Goal: Task Accomplishment & Management: Use online tool/utility

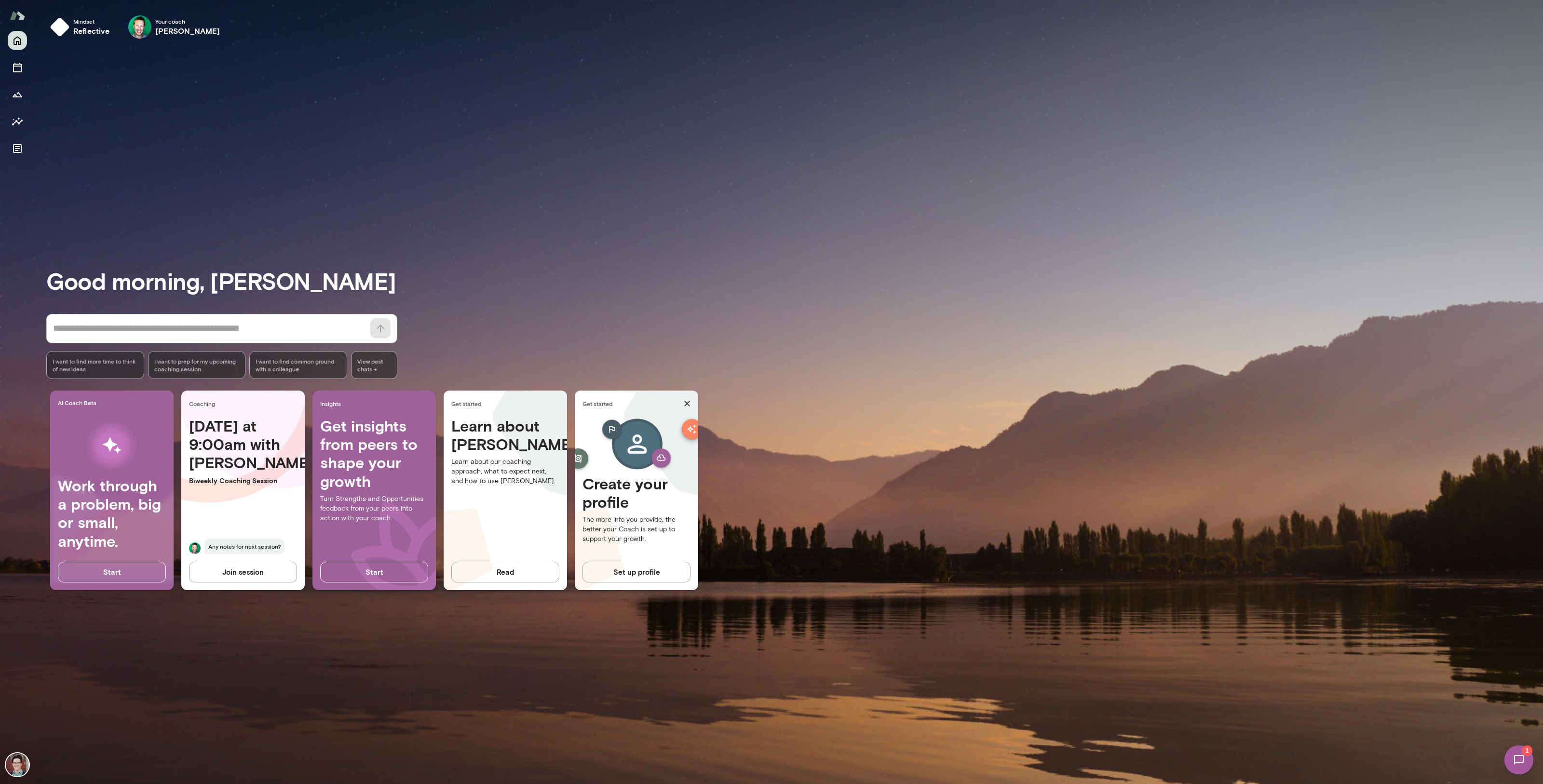
click at [209, 654] on div "Good morning, Daniel * ​ ​ I want to find more time to think of new ideas I wan…" at bounding box center [794, 415] width 1497 height 715
click at [19, 152] on icon "Documents" at bounding box center [17, 148] width 11 height 11
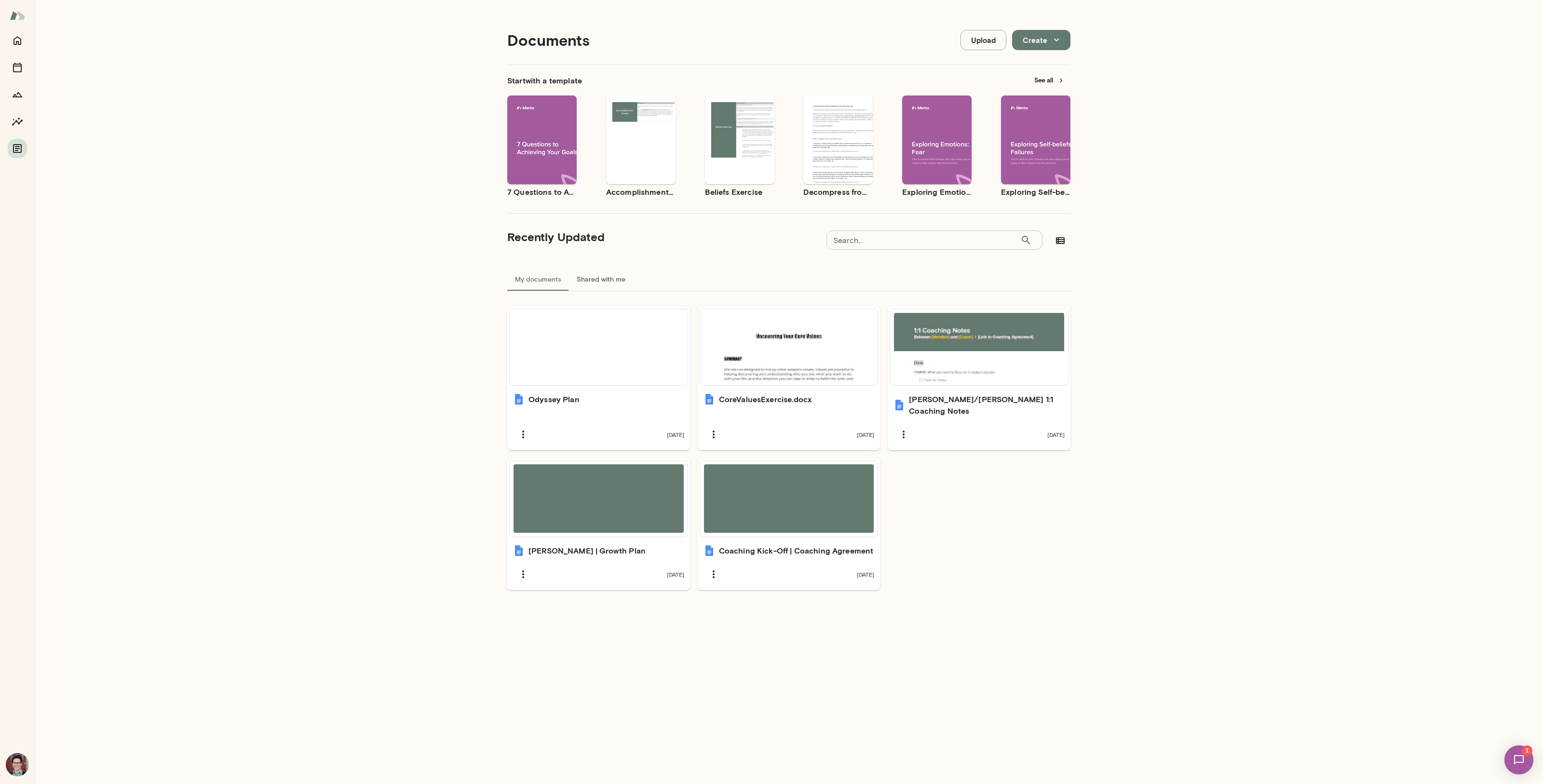
click at [313, 367] on div "Documents Upload Create Start with a template See all Use template Preview 7 Qu…" at bounding box center [789, 396] width 1508 height 792
click at [316, 392] on div "Documents Upload Create Start with a template See all Use template Preview 7 Qu…" at bounding box center [789, 396] width 1508 height 792
click at [251, 193] on div "Documents Upload Create Start with a template See all Use template Preview 7 Qu…" at bounding box center [789, 396] width 1508 height 792
click at [247, 207] on div "Documents Upload Create Start with a template See all Use template Preview 7 Qu…" at bounding box center [789, 396] width 1508 height 792
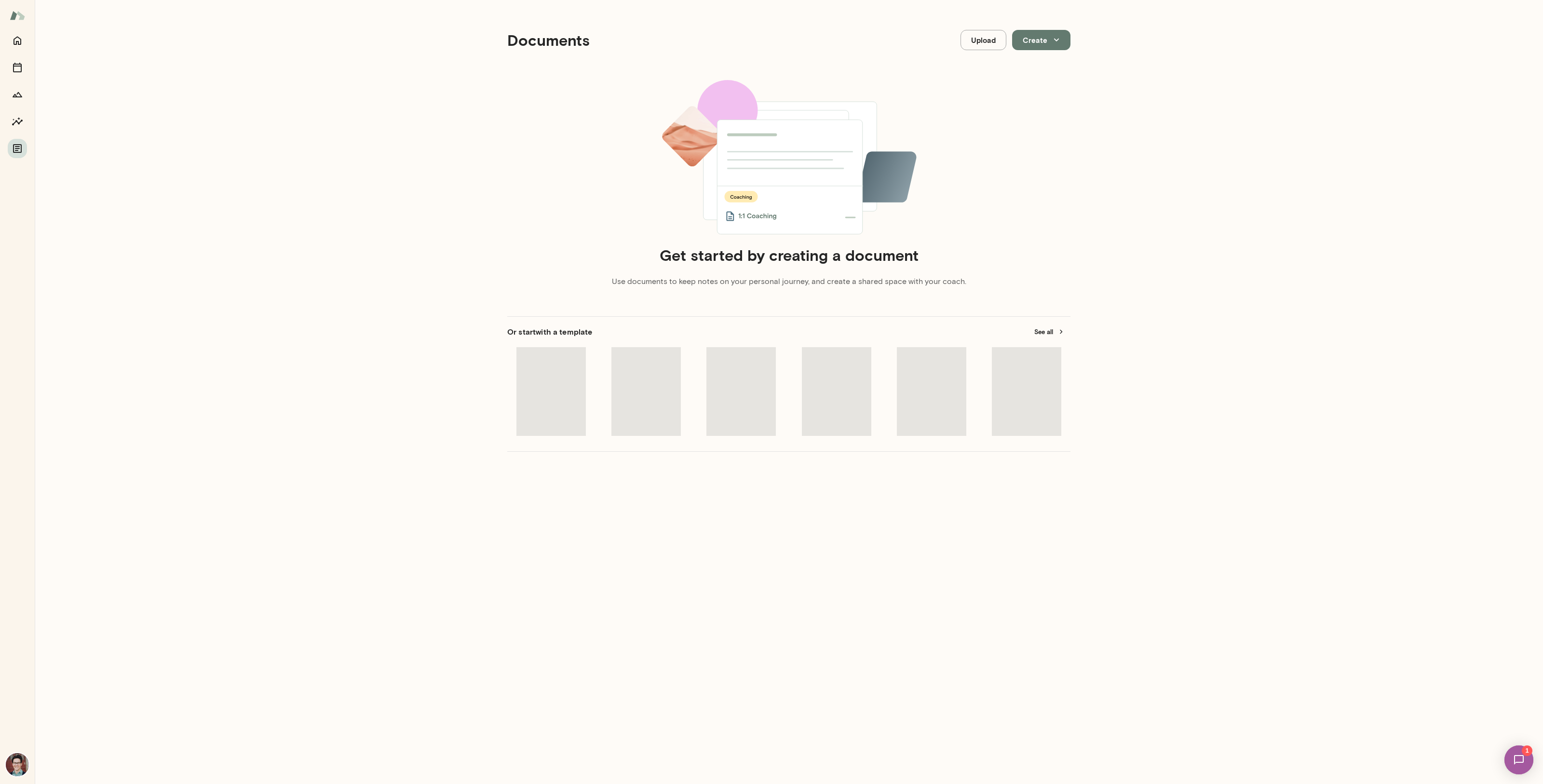
drag, startPoint x: 326, startPoint y: 320, endPoint x: 340, endPoint y: 330, distance: 17.2
click at [326, 320] on div "Documents Upload Create Get started by creating a document Use documents to kee…" at bounding box center [789, 396] width 1508 height 792
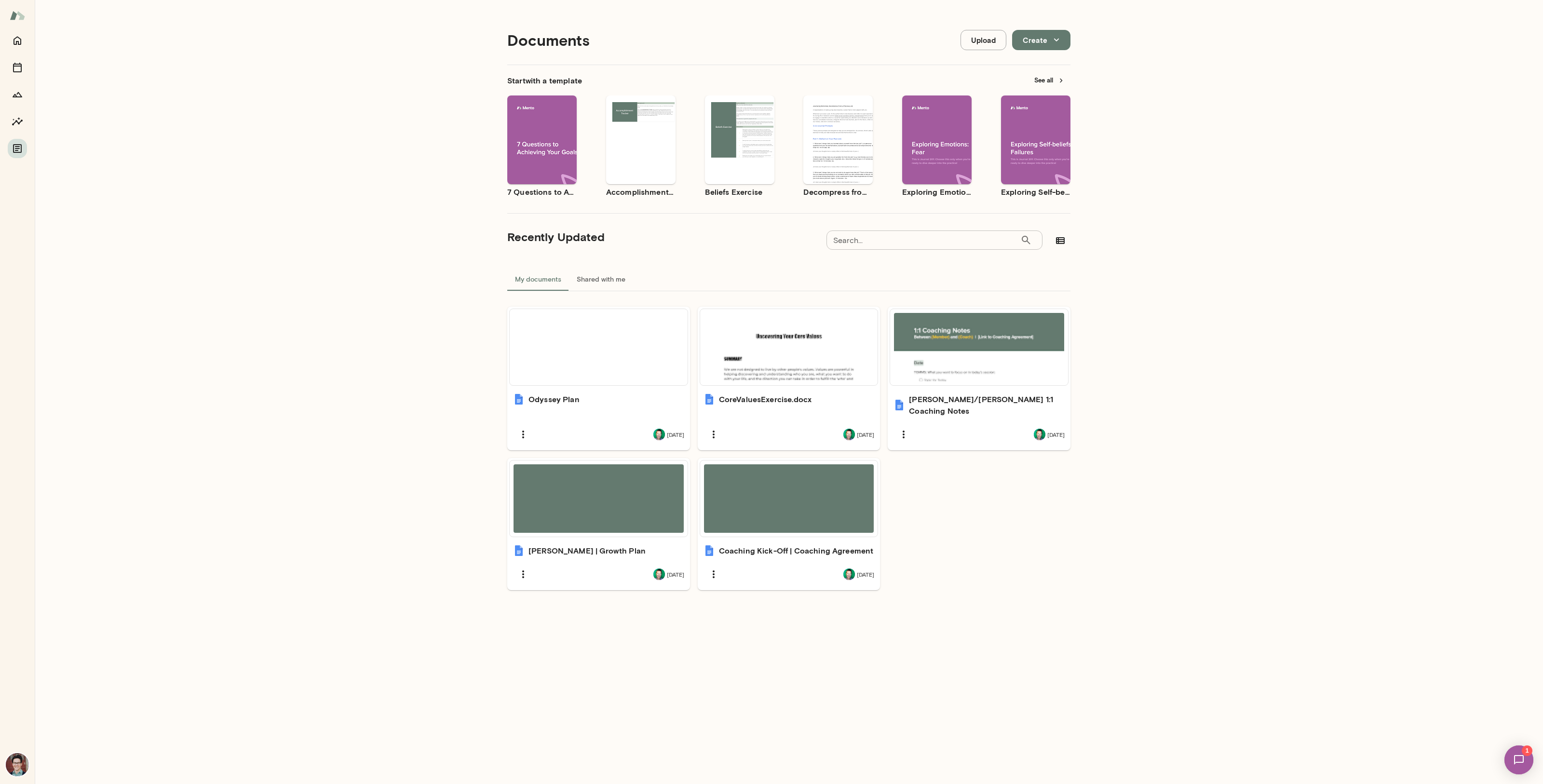
click at [231, 343] on div "Documents Upload Create Start with a template See all Use template Preview 7 Qu…" at bounding box center [789, 396] width 1508 height 792
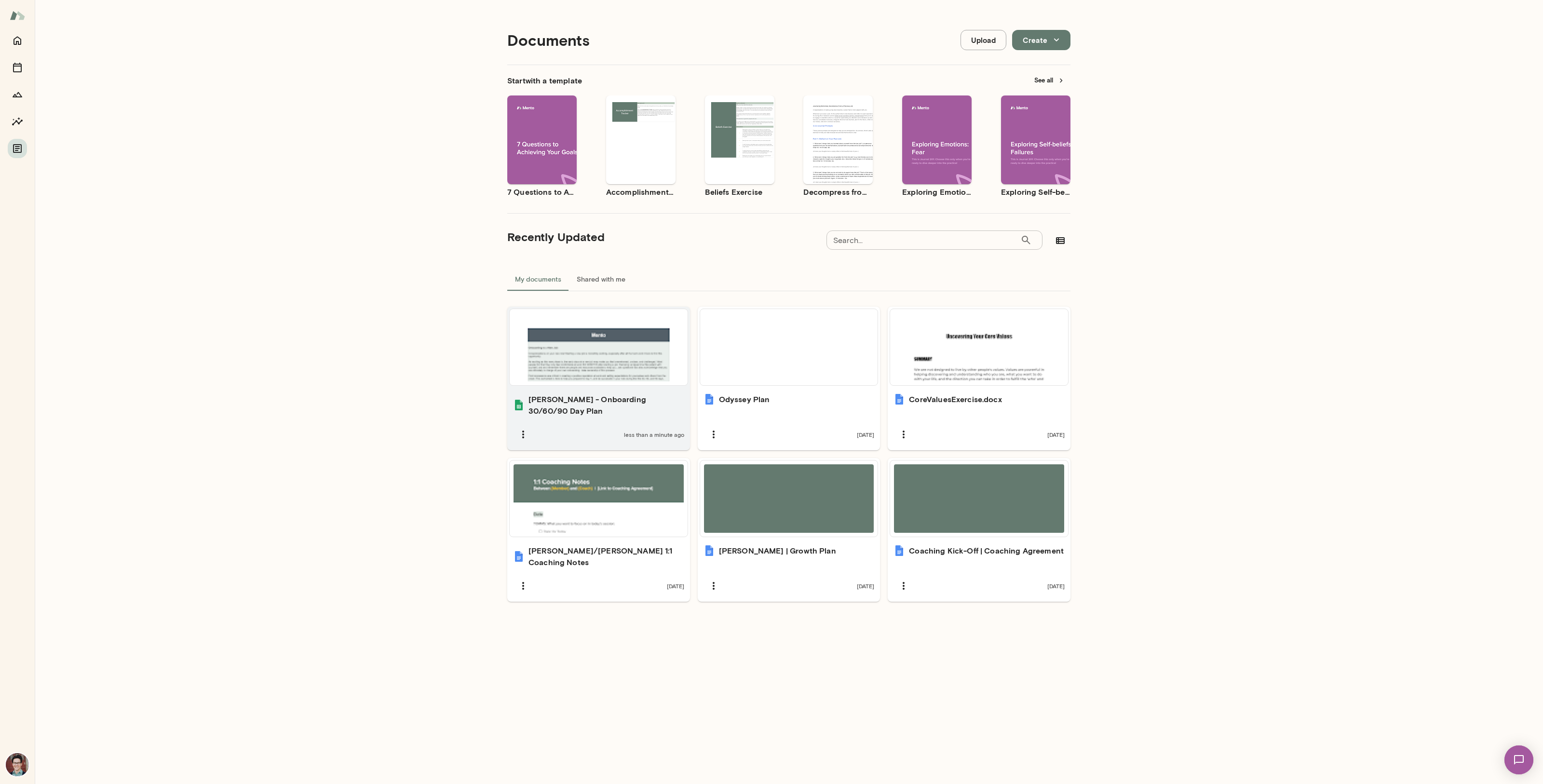
click at [604, 340] on div at bounding box center [598, 347] width 170 height 68
